Goal: Task Accomplishment & Management: Manage account settings

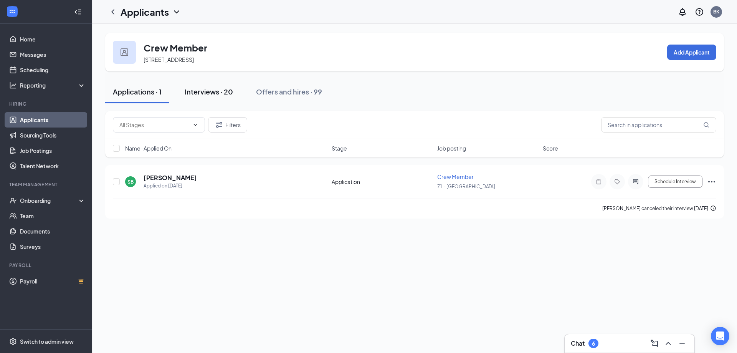
click at [203, 91] on div "Interviews · 20" at bounding box center [209, 92] width 48 height 10
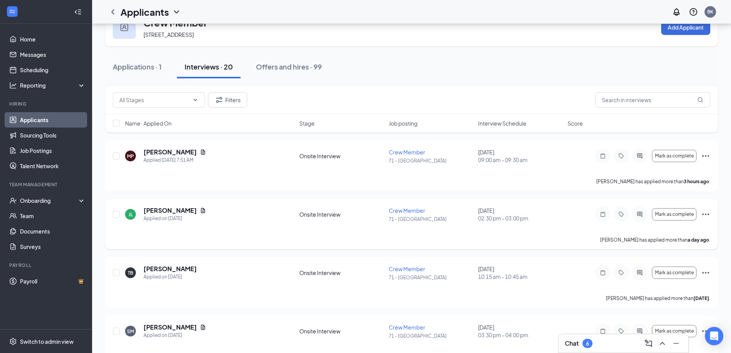
scroll to position [38, 0]
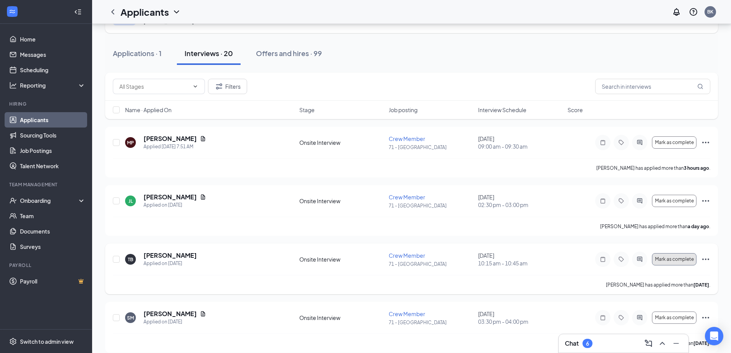
click at [671, 255] on button "Mark as complete" at bounding box center [674, 259] width 45 height 12
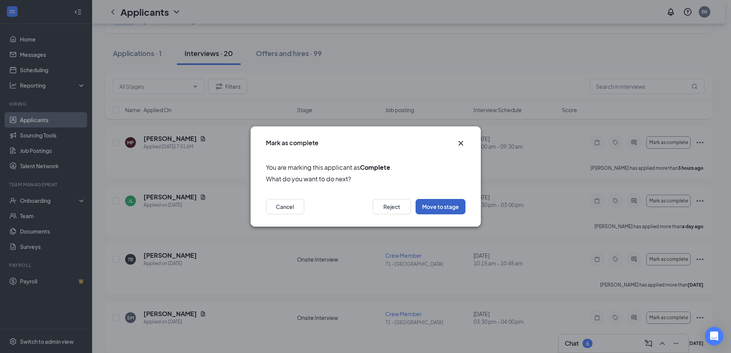
click at [440, 207] on button "Move to stage" at bounding box center [441, 206] width 50 height 15
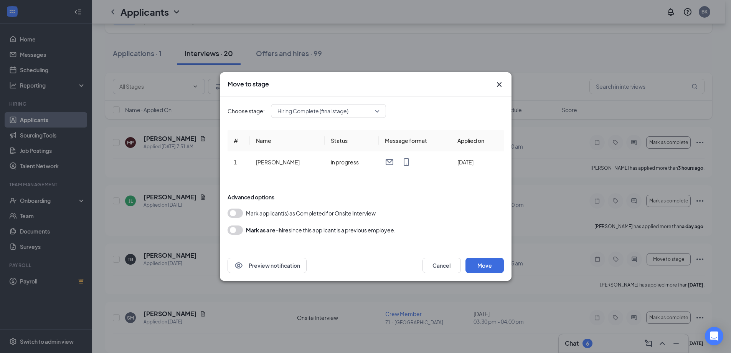
click at [236, 211] on button "button" at bounding box center [235, 212] width 15 height 9
click at [489, 264] on button "Move" at bounding box center [485, 265] width 38 height 15
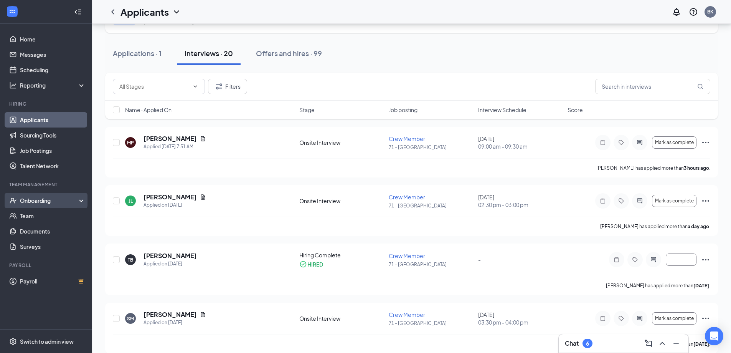
click at [41, 200] on div "Onboarding" at bounding box center [49, 201] width 59 height 8
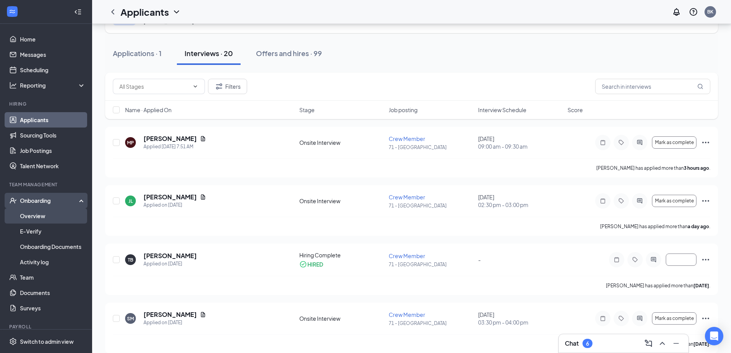
click at [37, 216] on link "Overview" at bounding box center [53, 215] width 66 height 15
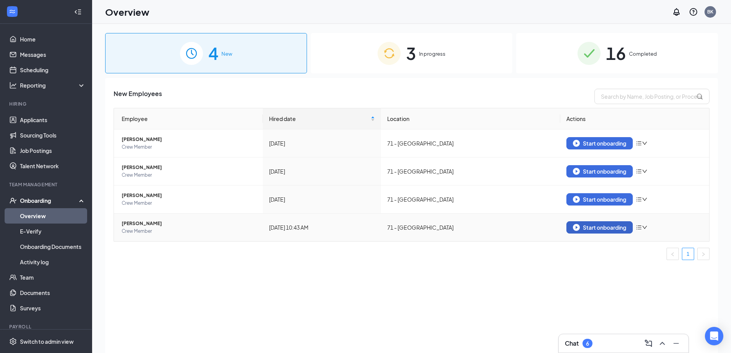
click at [603, 226] on div "Start onboarding" at bounding box center [599, 227] width 53 height 7
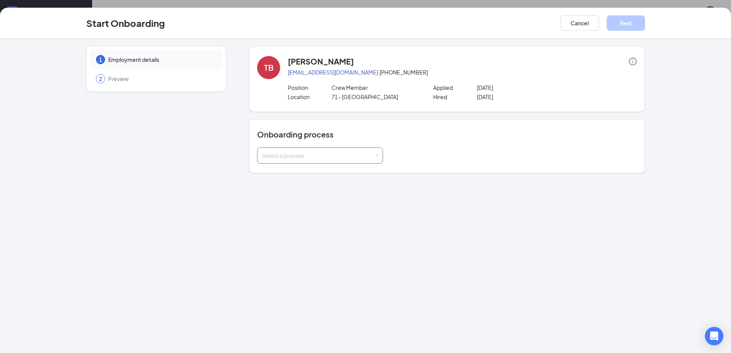
click at [379, 153] on div "Select a process" at bounding box center [320, 155] width 126 height 16
click at [286, 172] on span "General Onboarding Process" at bounding box center [297, 171] width 74 height 7
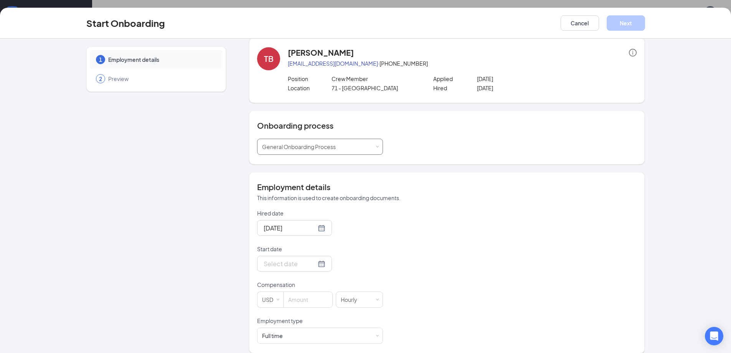
scroll to position [17, 0]
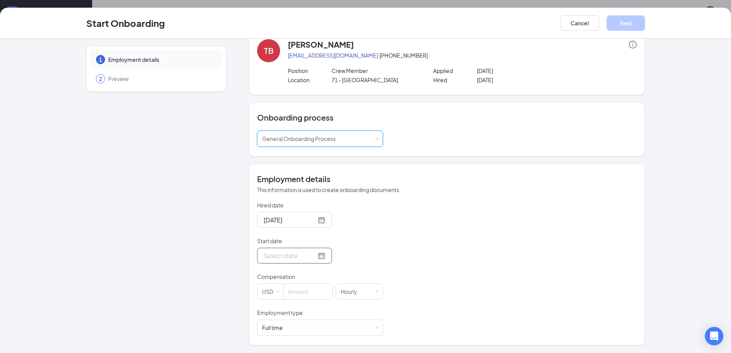
click at [311, 255] on div at bounding box center [295, 256] width 62 height 10
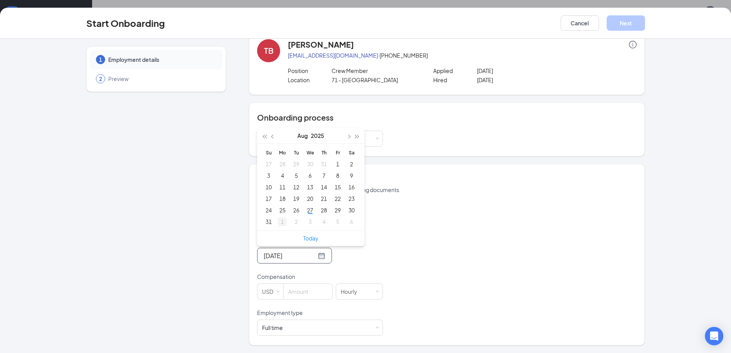
type input "[DATE]"
click at [278, 221] on div "1" at bounding box center [282, 221] width 9 height 9
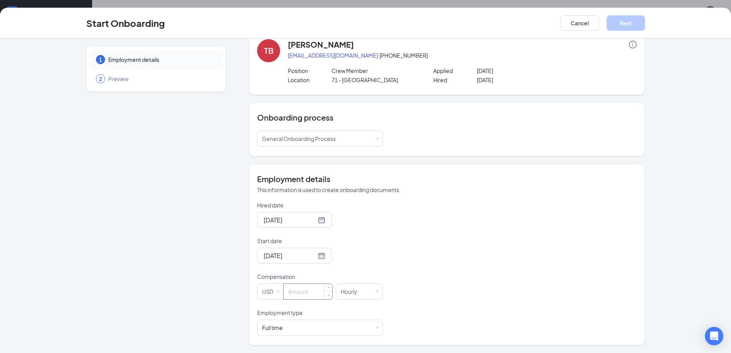
click at [312, 290] on input at bounding box center [308, 291] width 49 height 15
type input "12"
click at [376, 326] on span at bounding box center [377, 327] width 3 height 3
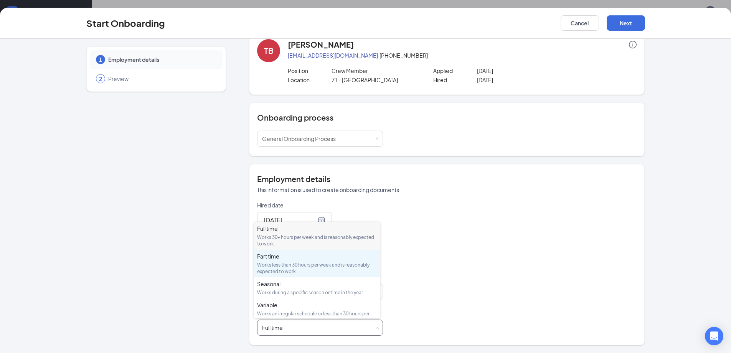
click at [271, 257] on div "Part time" at bounding box center [317, 256] width 120 height 8
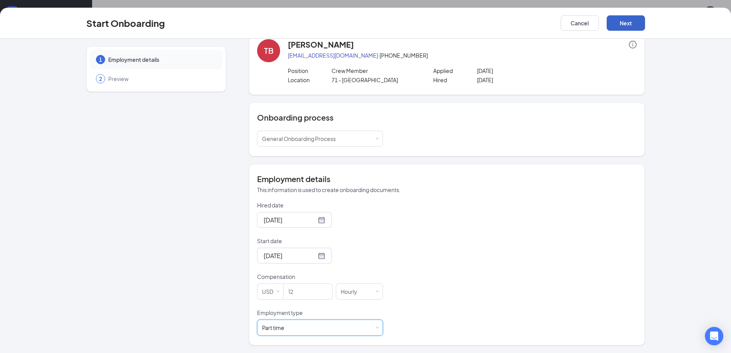
click at [626, 20] on button "Next" at bounding box center [626, 22] width 38 height 15
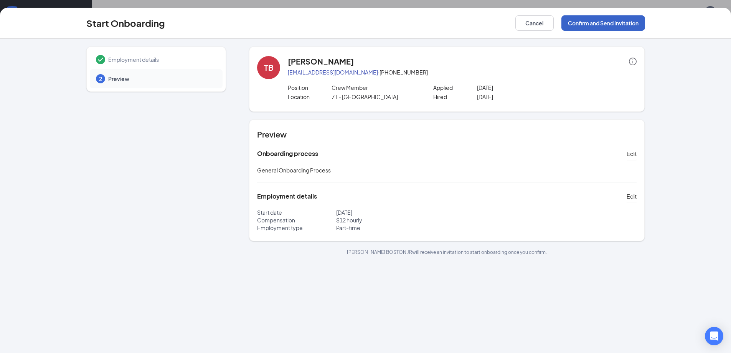
click at [598, 22] on button "Confirm and Send Invitation" at bounding box center [604, 22] width 84 height 15
